Goal: Communication & Community: Participate in discussion

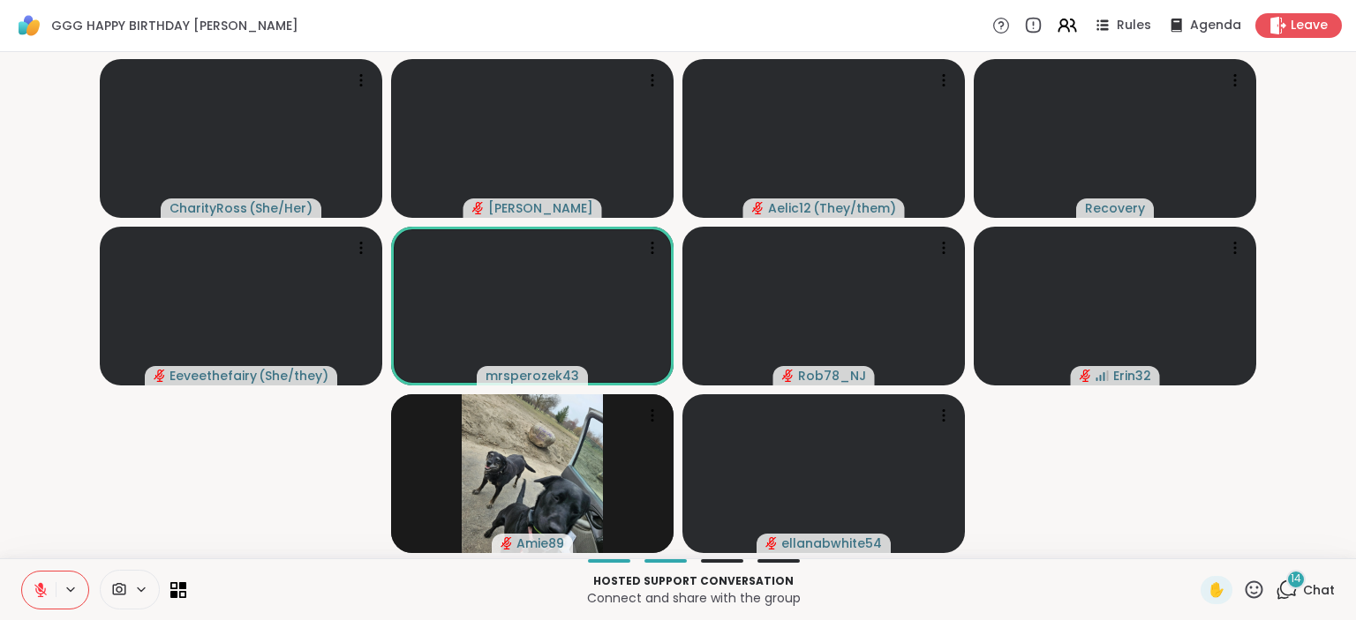
click at [41, 591] on icon at bounding box center [40, 590] width 12 height 12
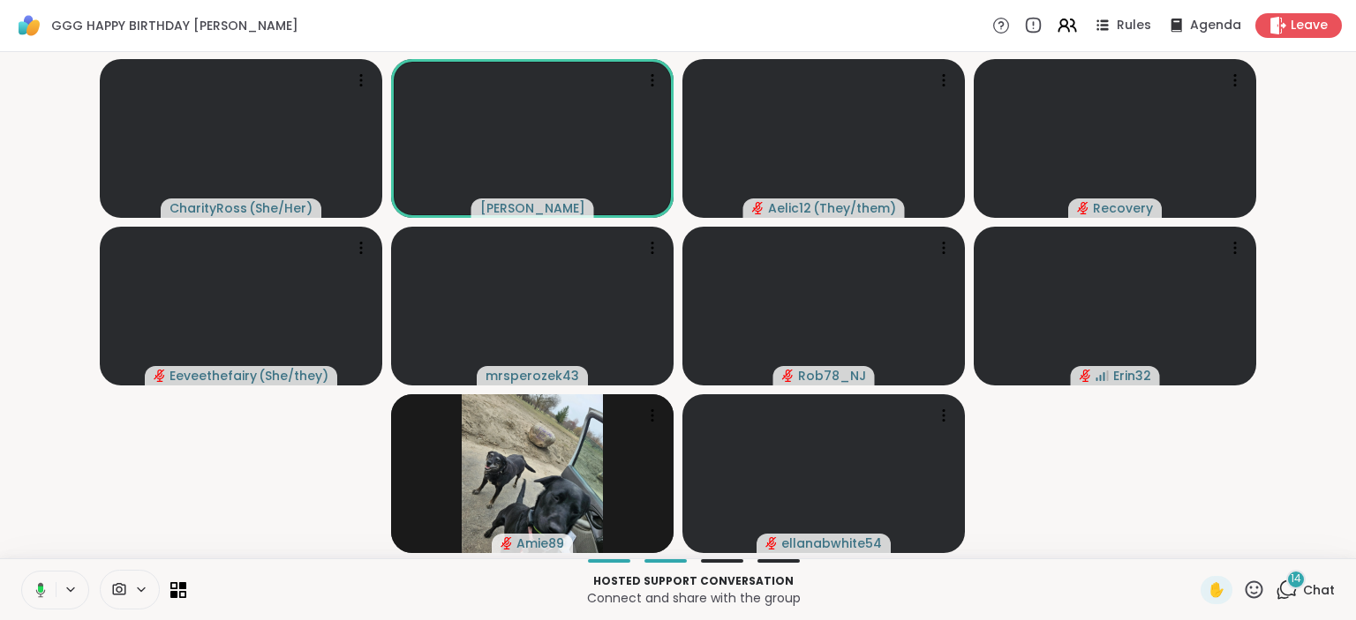
click at [36, 584] on icon at bounding box center [38, 590] width 16 height 16
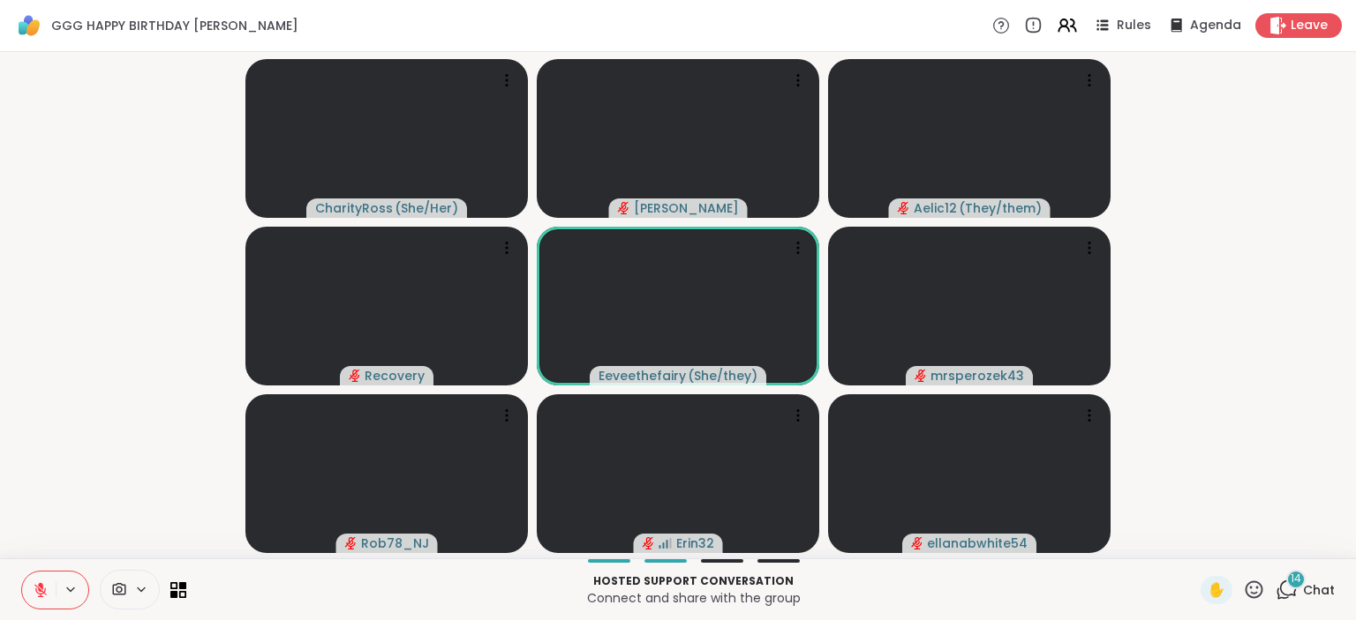
click at [1251, 587] on icon at bounding box center [1254, 590] width 22 height 22
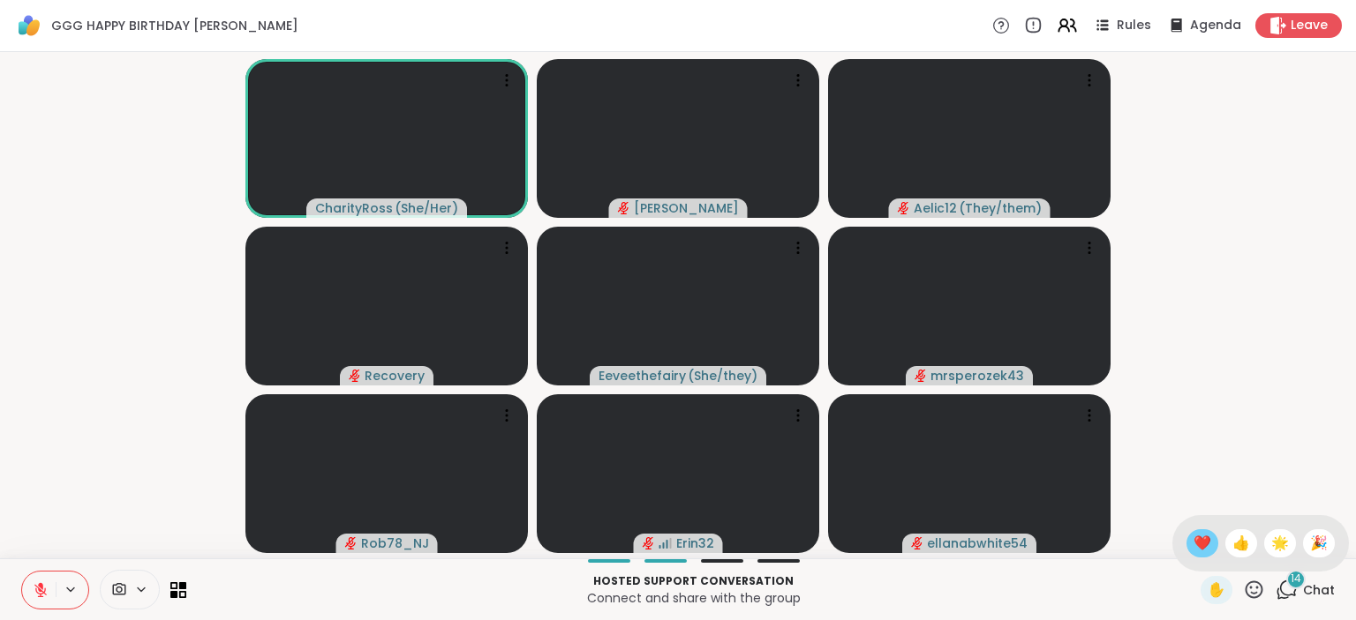
click at [1203, 552] on span "❤️" at bounding box center [1202, 543] width 18 height 21
click at [1295, 593] on icon at bounding box center [1288, 589] width 17 height 16
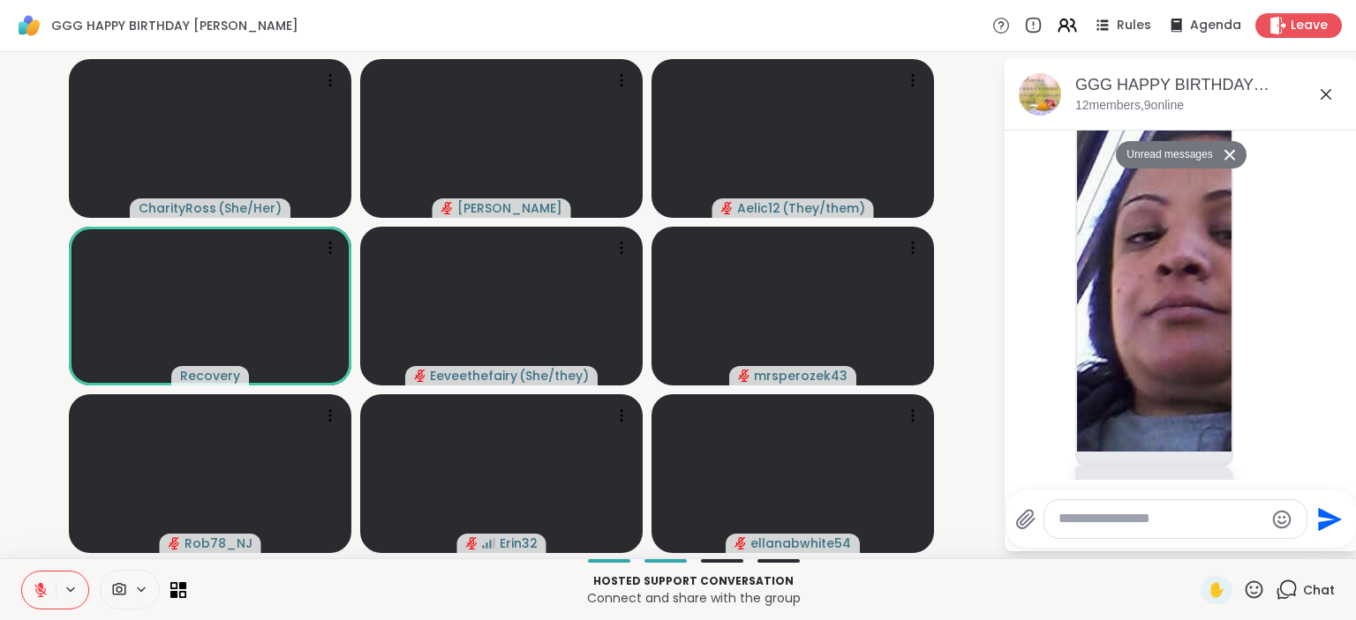
scroll to position [5606, 0]
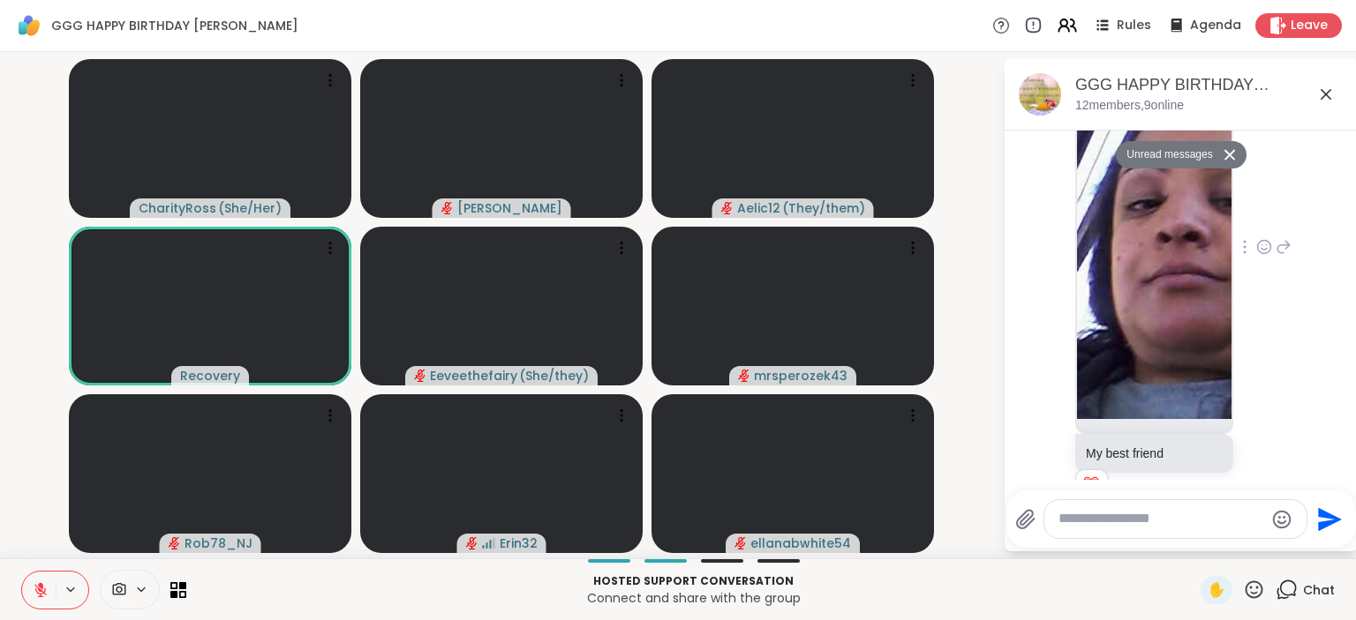
click at [1266, 238] on icon at bounding box center [1264, 247] width 16 height 18
click at [1269, 201] on button "Select Reaction: Heart" at bounding box center [1263, 218] width 35 height 35
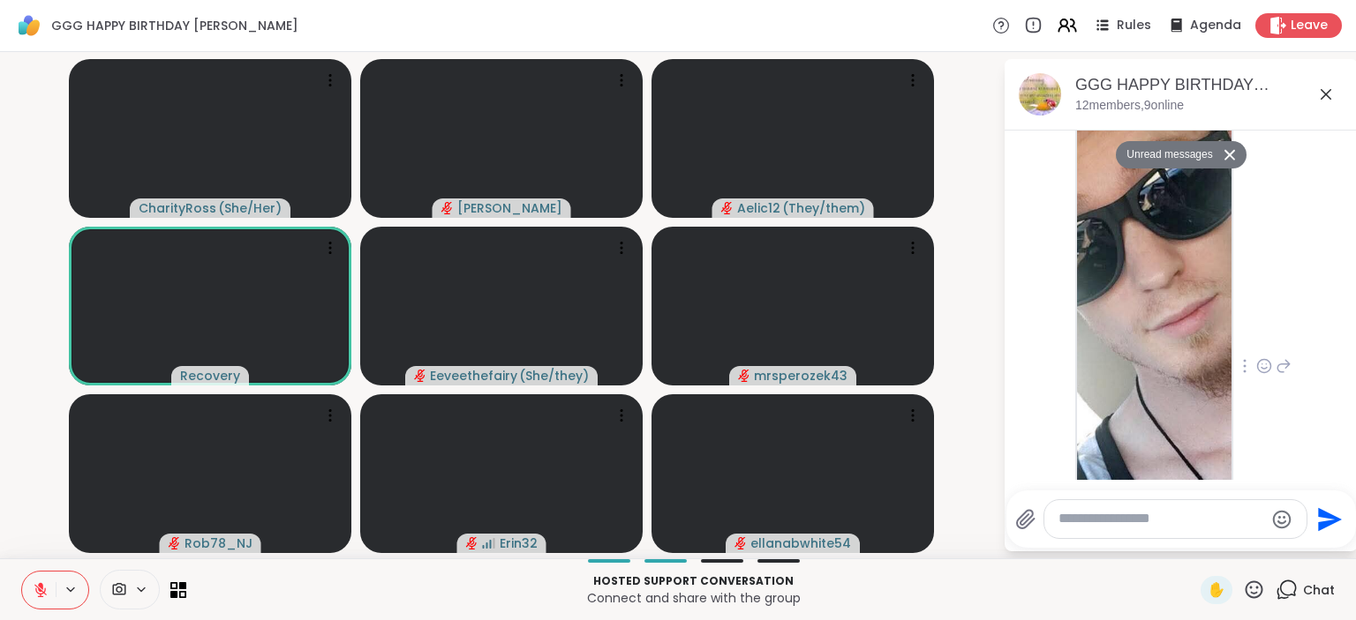
scroll to position [4920, 0]
click at [1265, 358] on icon at bounding box center [1264, 367] width 16 height 18
click at [1127, 321] on button "Select Reaction: Heart" at bounding box center [1123, 338] width 35 height 35
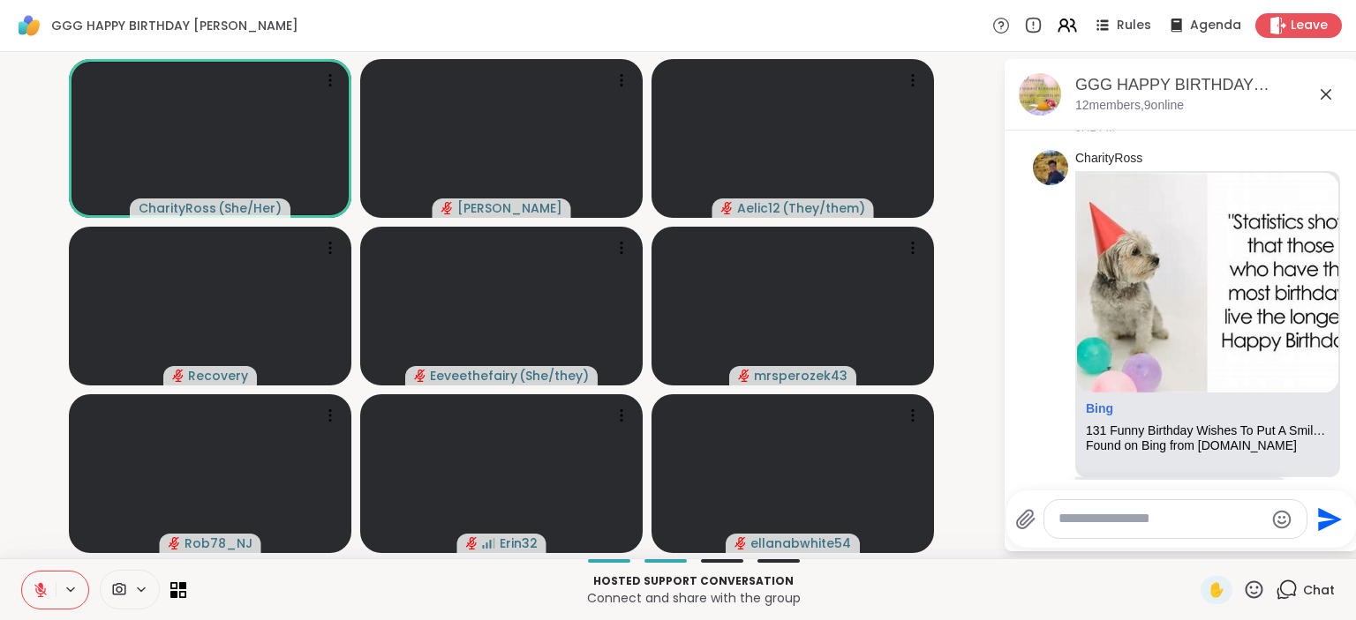
scroll to position [2, 0]
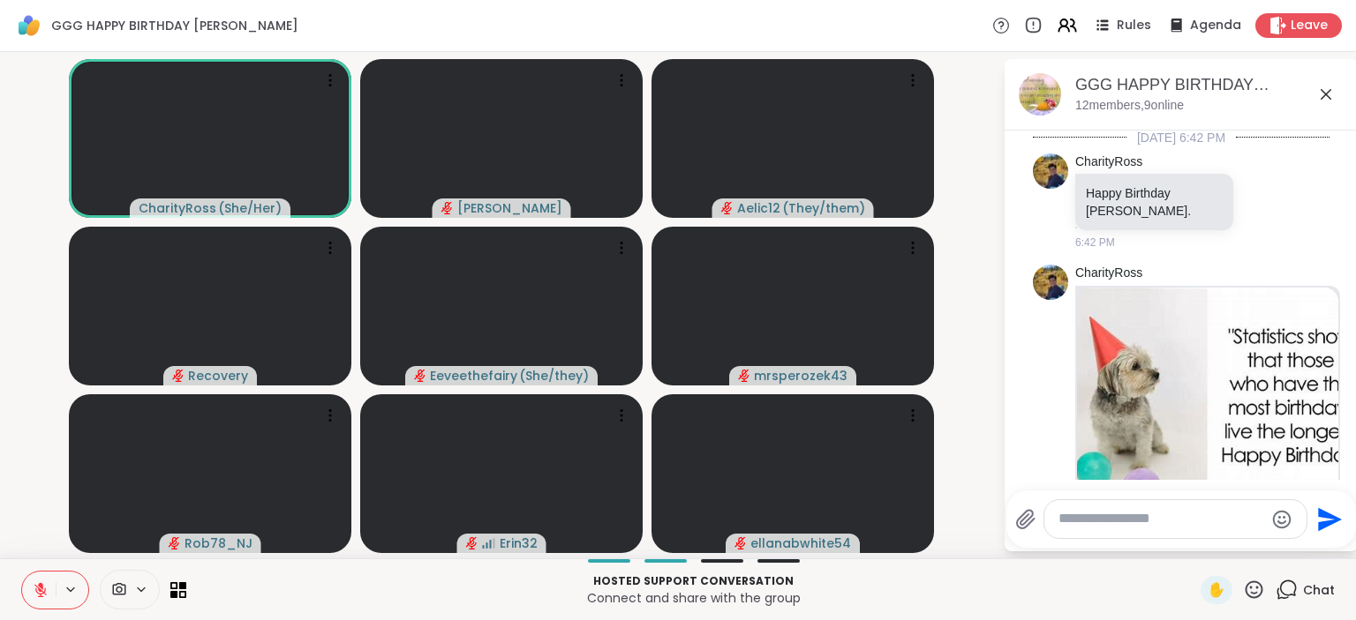
click at [38, 582] on button at bounding box center [39, 590] width 34 height 37
click at [42, 591] on icon at bounding box center [40, 588] width 4 height 8
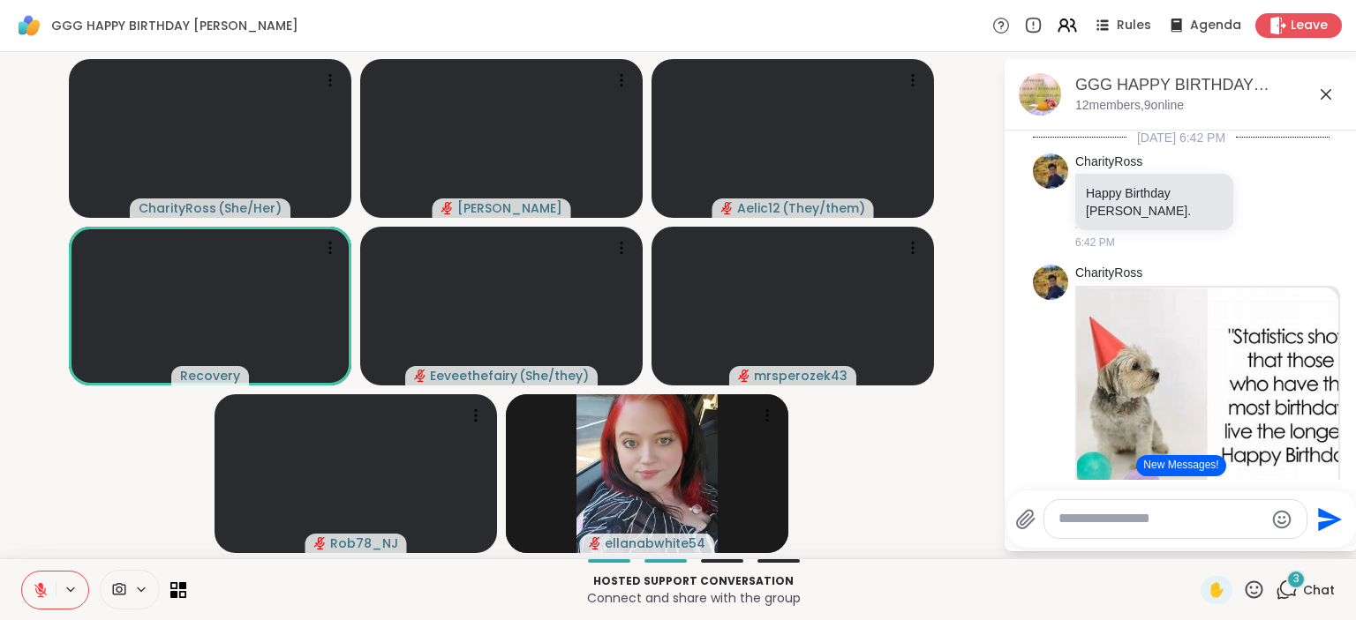
click at [30, 597] on button at bounding box center [39, 590] width 34 height 37
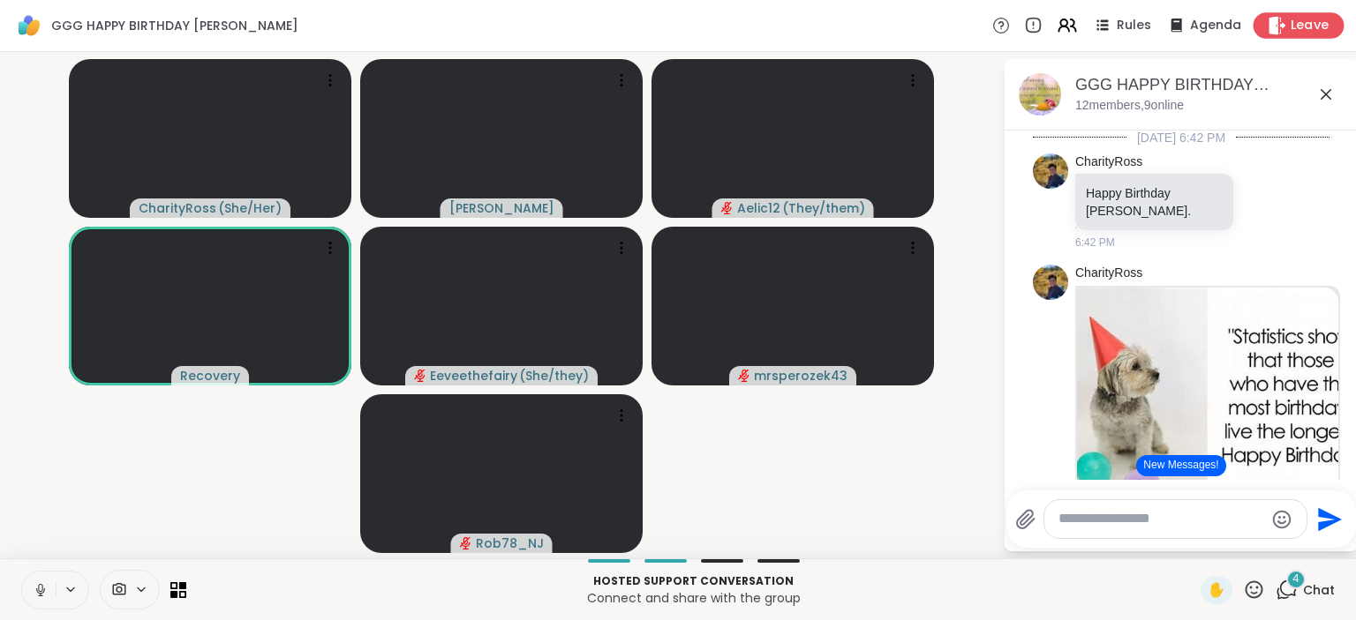
click at [1315, 23] on span "Leave" at bounding box center [1309, 26] width 39 height 19
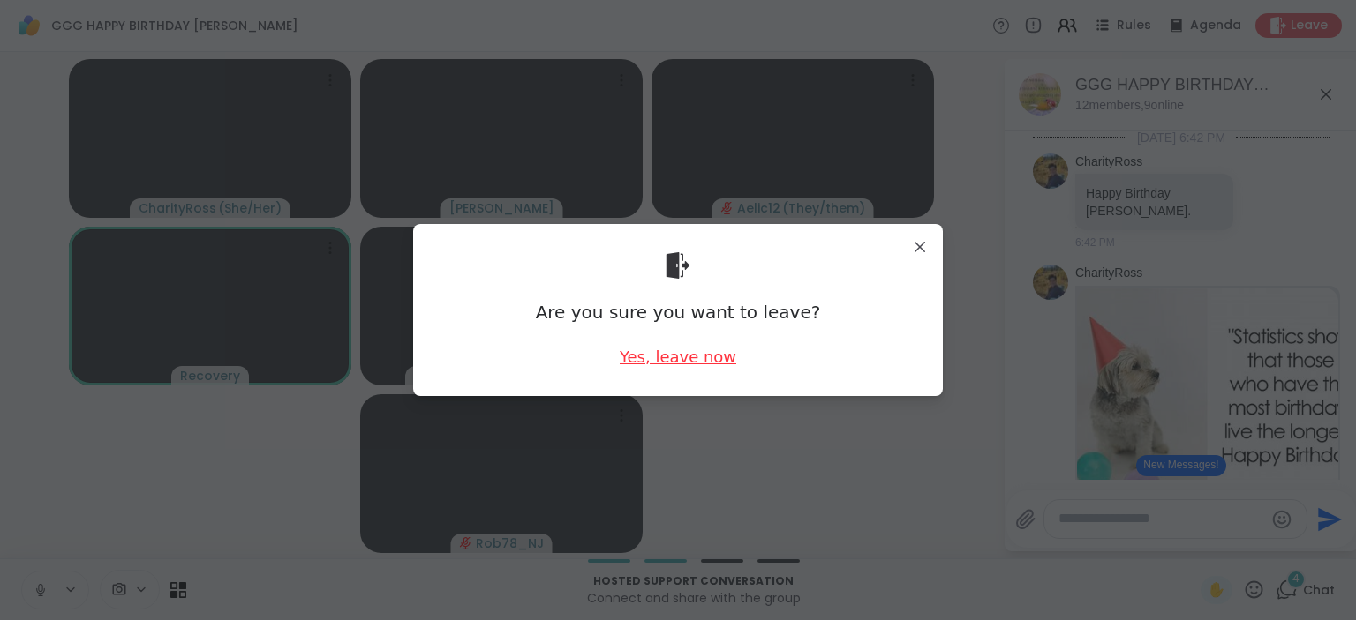
click at [687, 364] on div "Yes, leave now" at bounding box center [678, 357] width 116 height 22
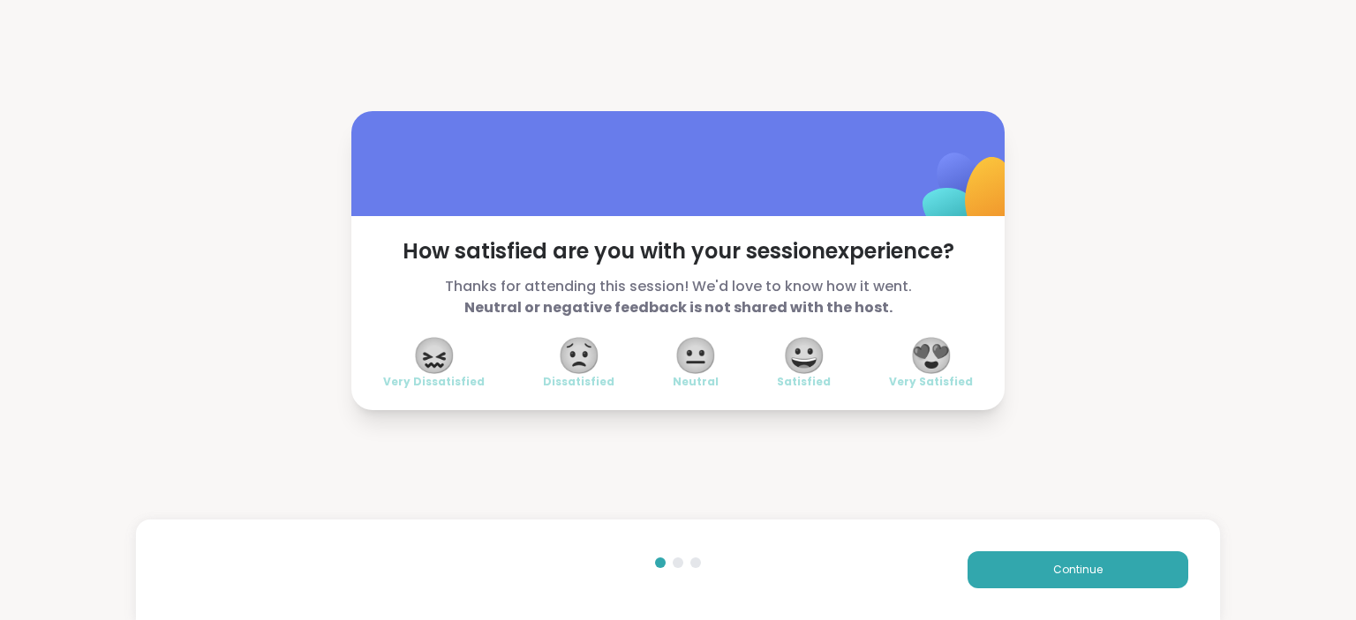
click at [949, 354] on span "😍" at bounding box center [931, 356] width 44 height 32
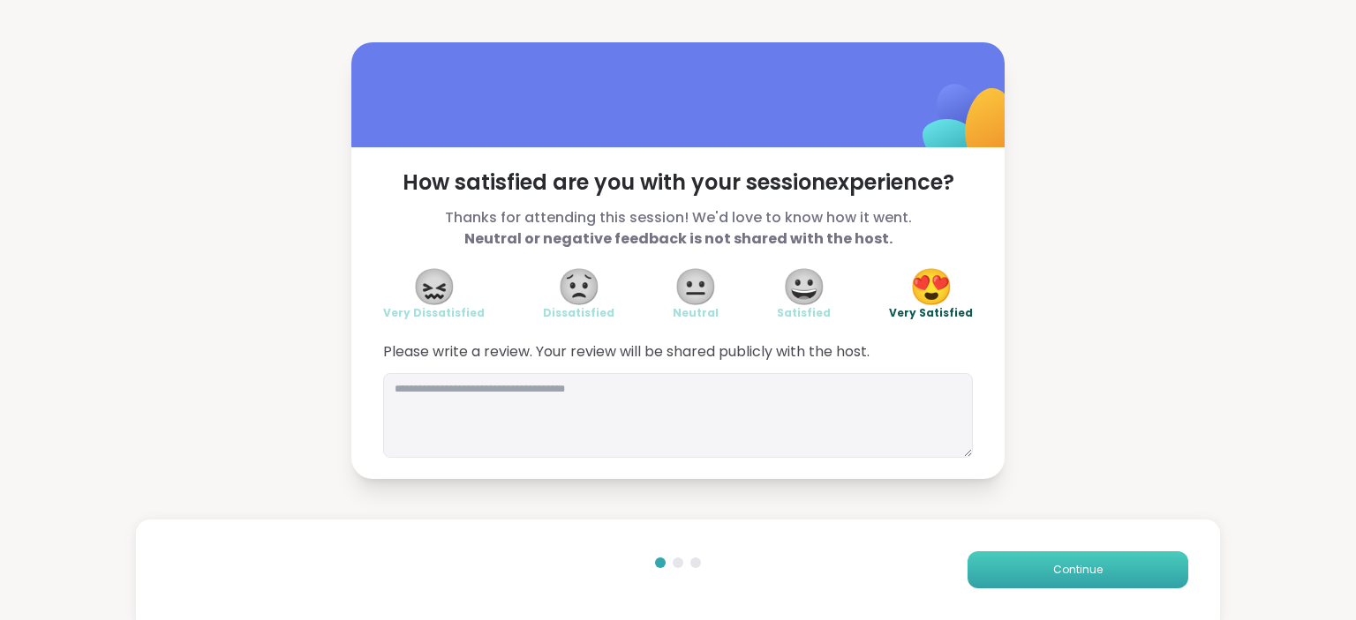
click at [1013, 568] on button "Continue" at bounding box center [1077, 570] width 221 height 37
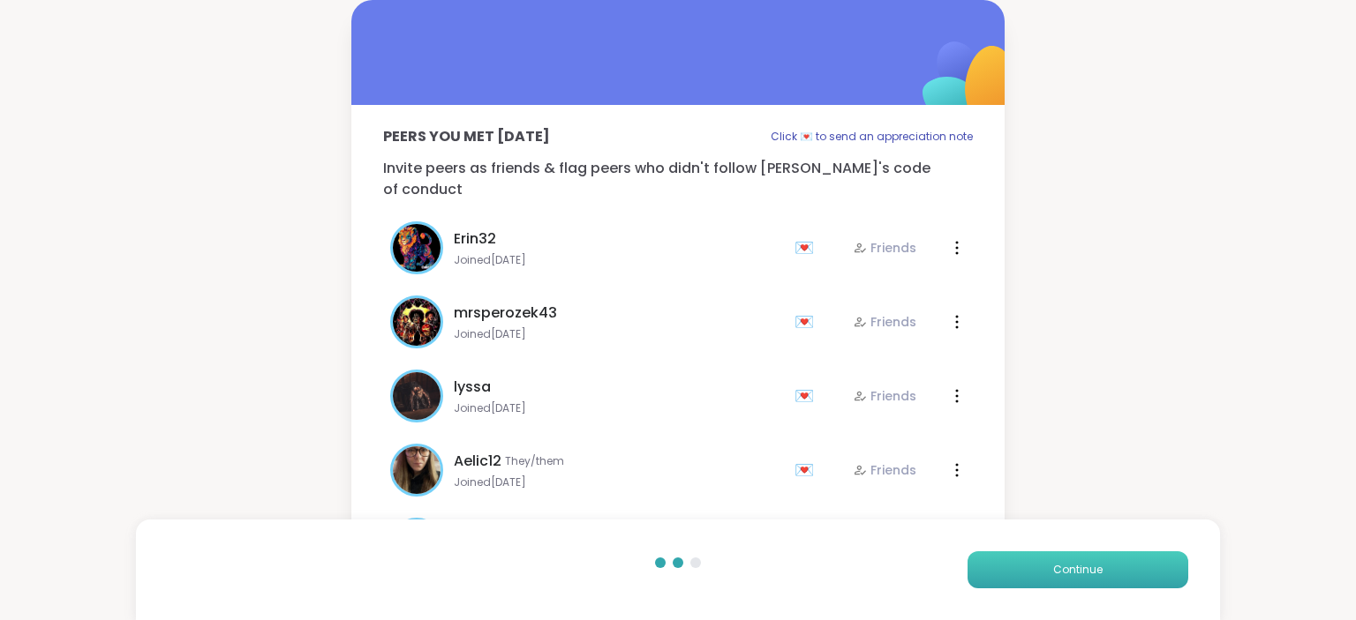
click at [1010, 565] on button "Continue" at bounding box center [1077, 570] width 221 height 37
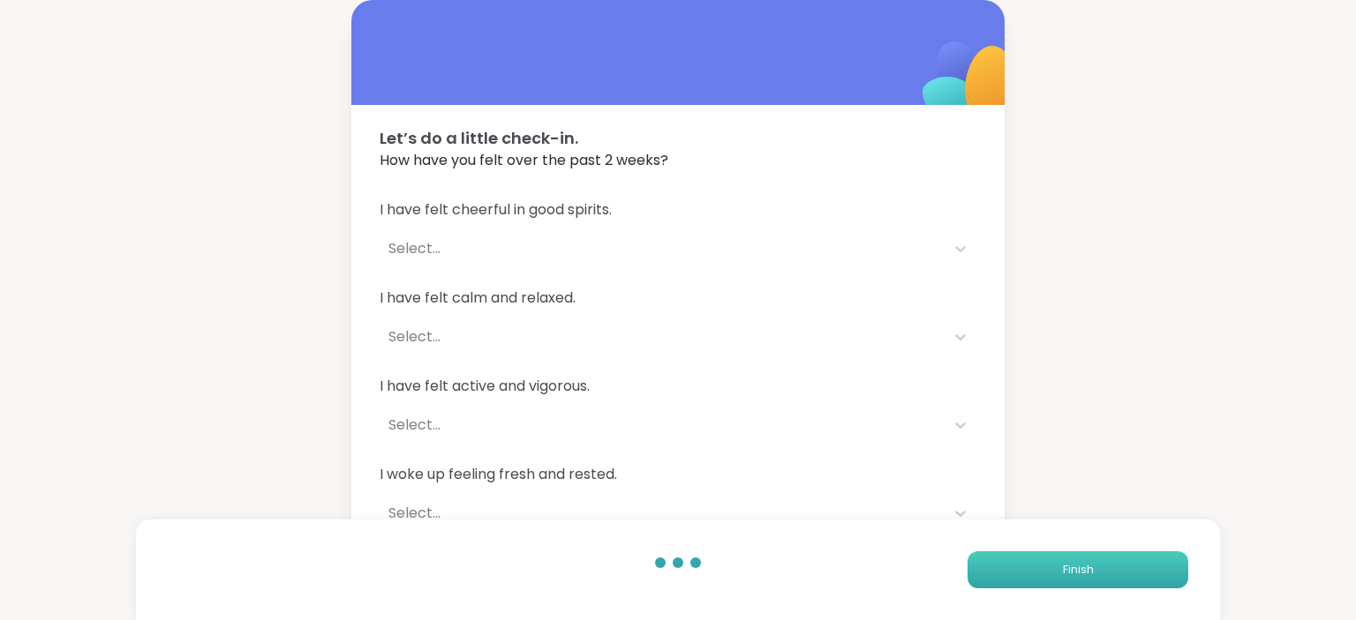
click at [1010, 565] on button "Finish" at bounding box center [1077, 570] width 221 height 37
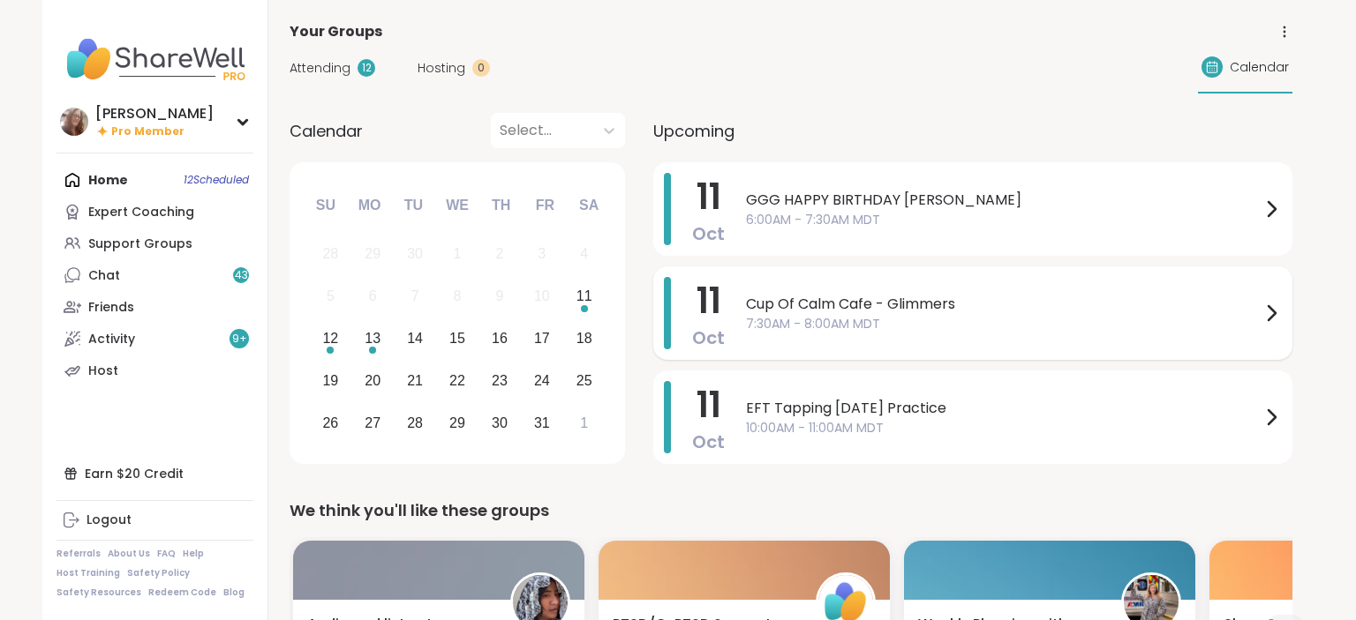
click at [921, 301] on span "Cup Of Calm Cafe - Glimmers" at bounding box center [1003, 304] width 515 height 21
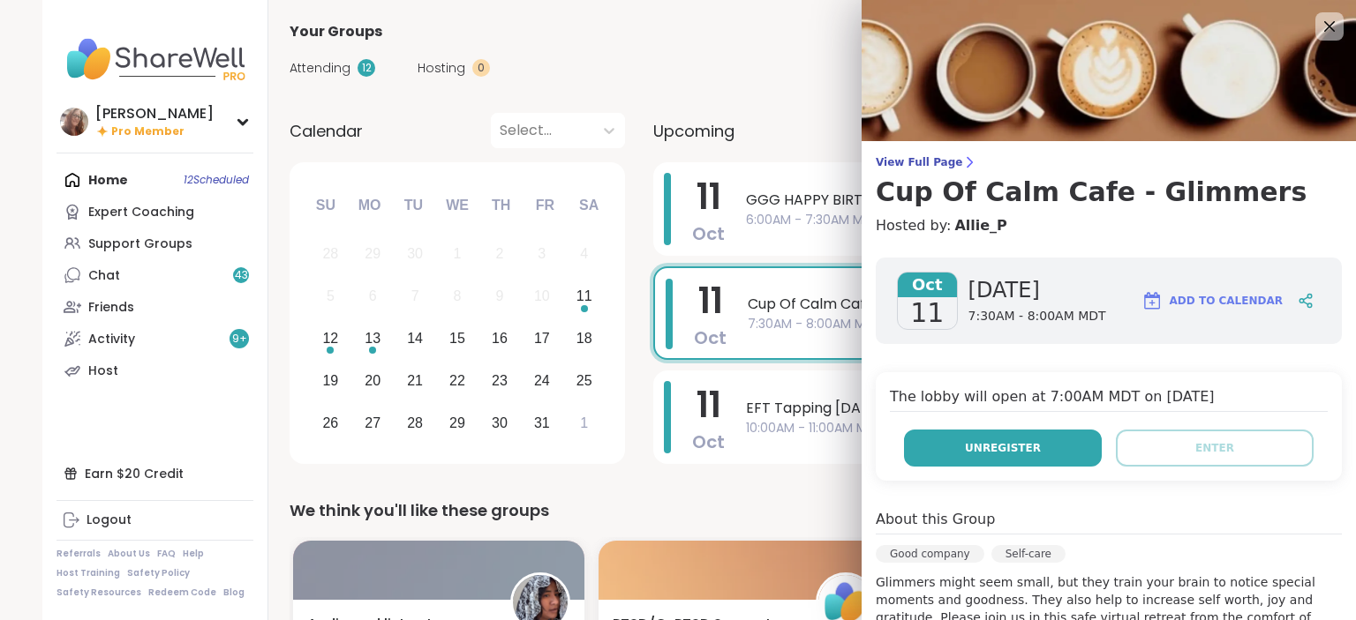
click at [1022, 450] on span "Unregister" at bounding box center [1003, 448] width 76 height 16
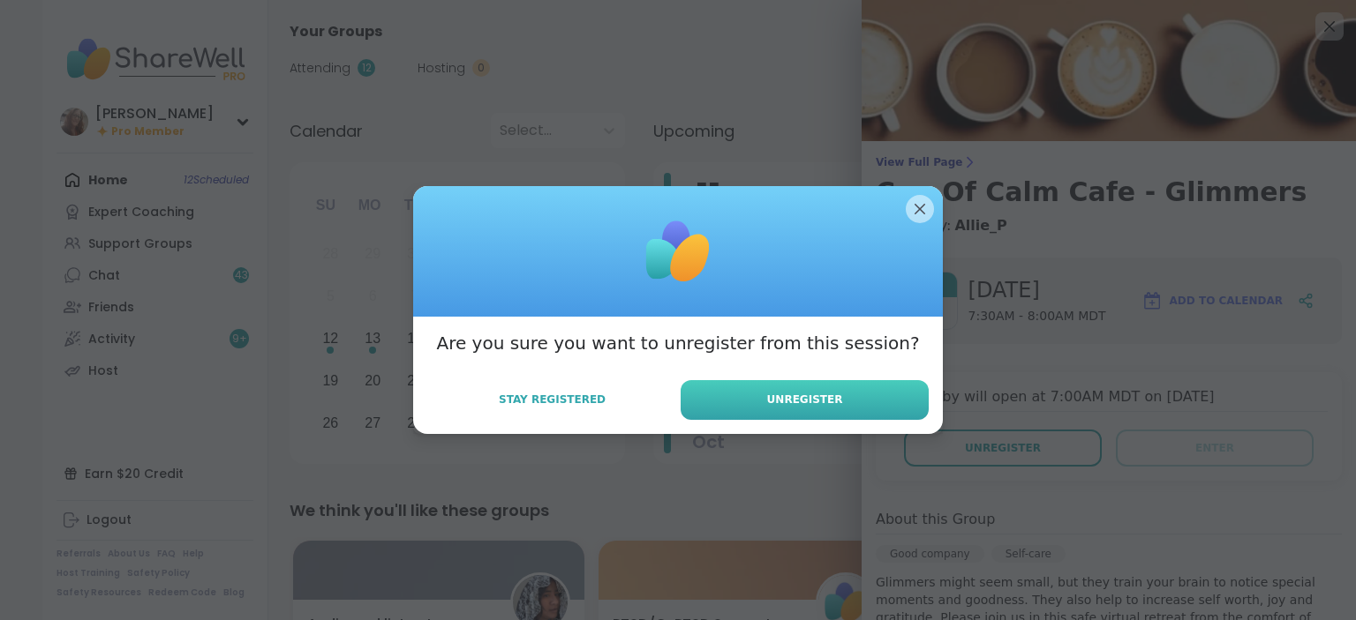
click at [799, 395] on span "Unregister" at bounding box center [805, 400] width 76 height 16
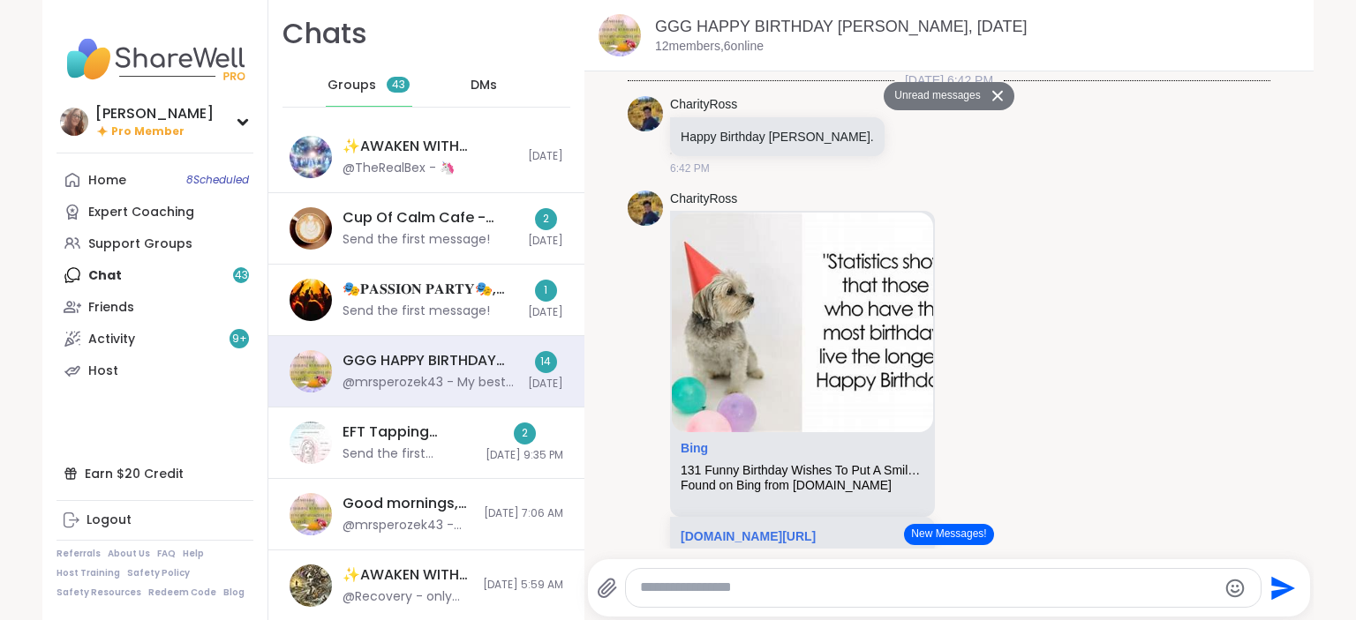
scroll to position [1214, 0]
